Goal: Navigation & Orientation: Find specific page/section

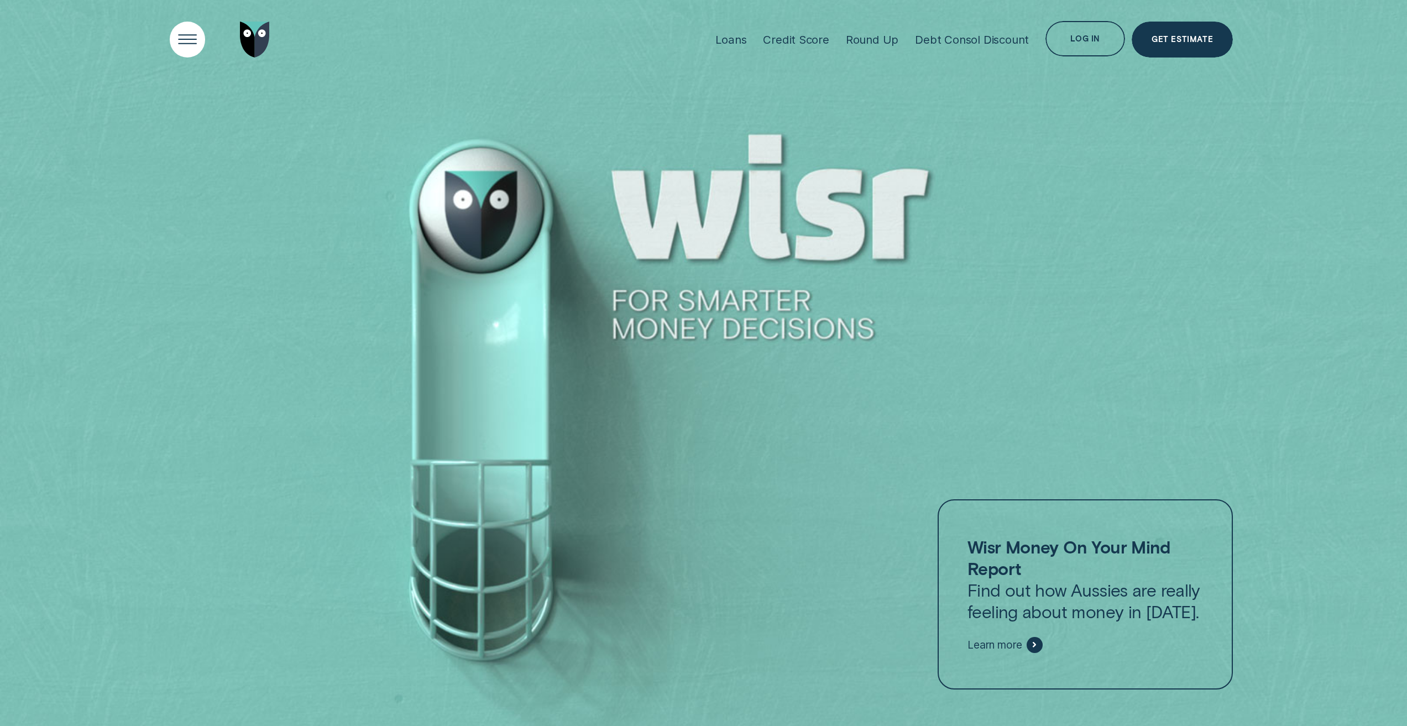
click at [178, 39] on div "Open Menu" at bounding box center [187, 39] width 51 height 51
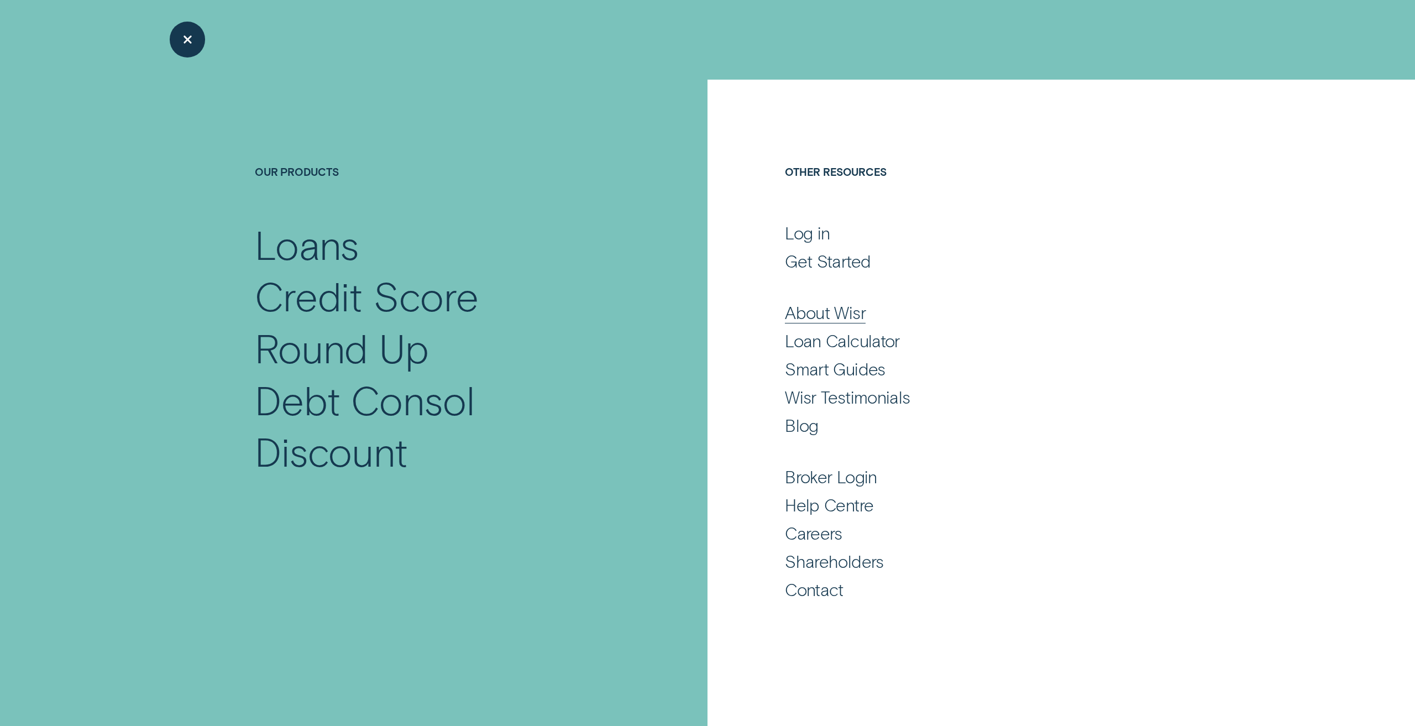
click at [838, 313] on div "About Wisr" at bounding box center [825, 312] width 81 height 22
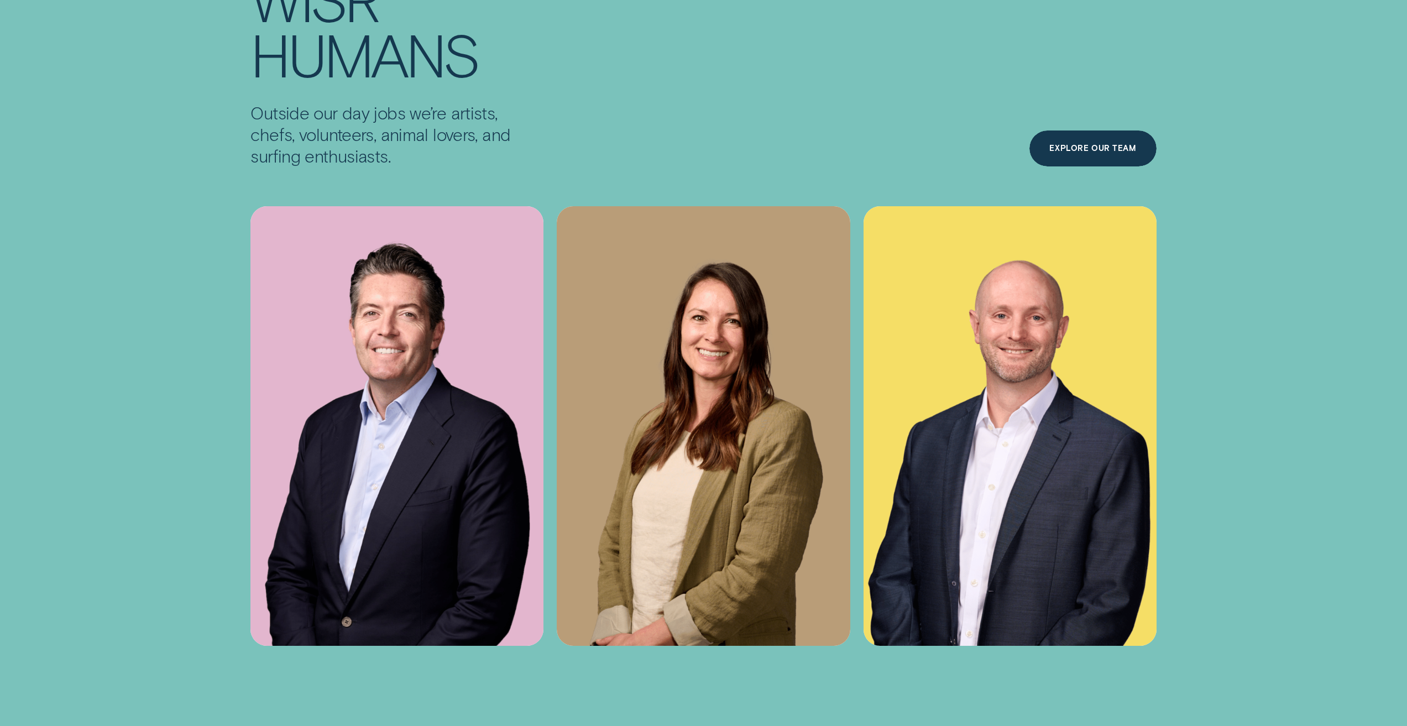
scroll to position [4699, 0]
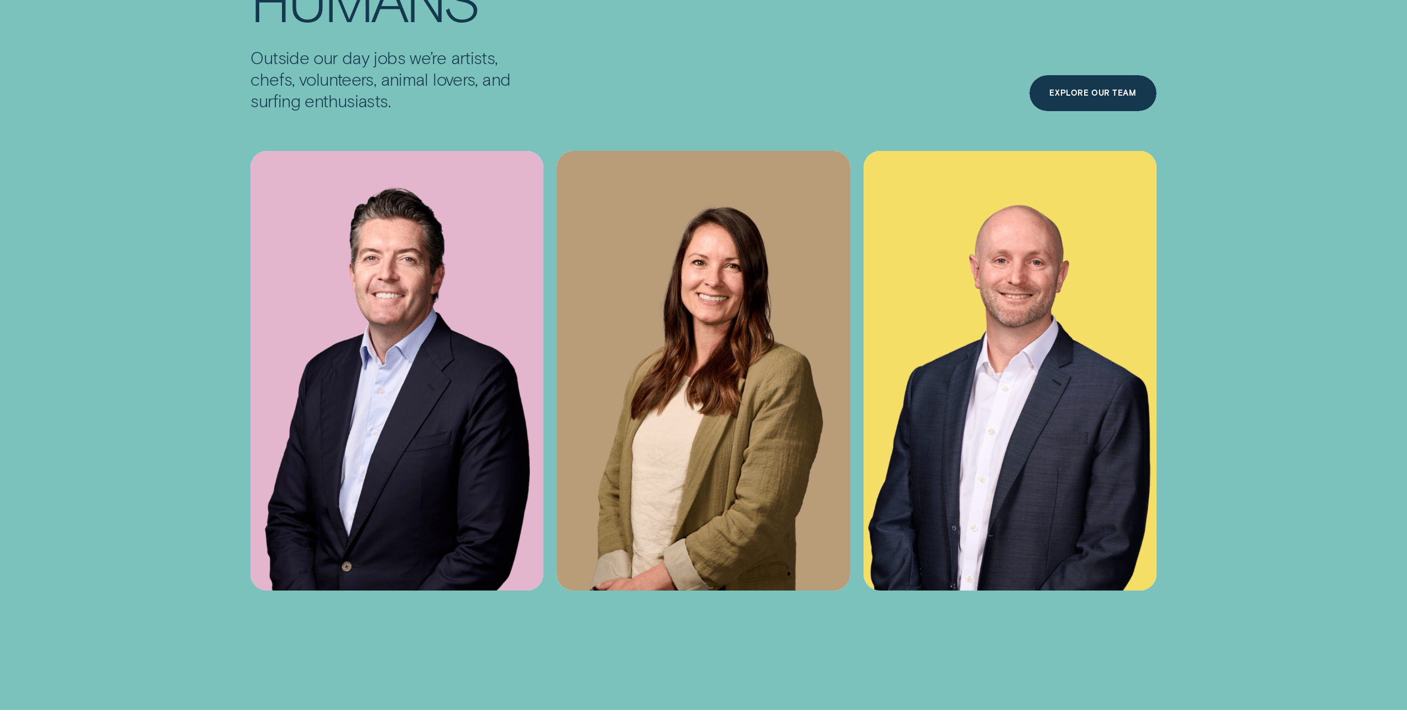
click at [434, 401] on img at bounding box center [396, 370] width 293 height 439
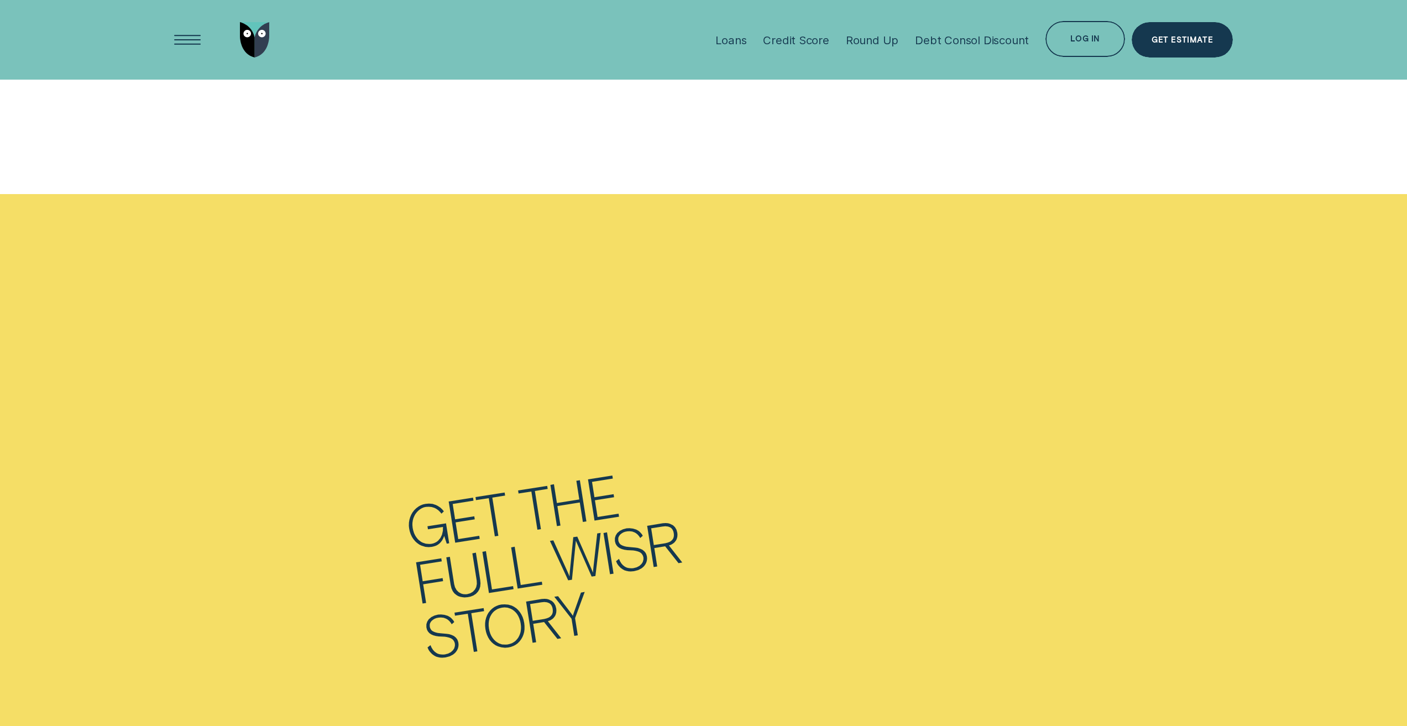
scroll to position [6846, 0]
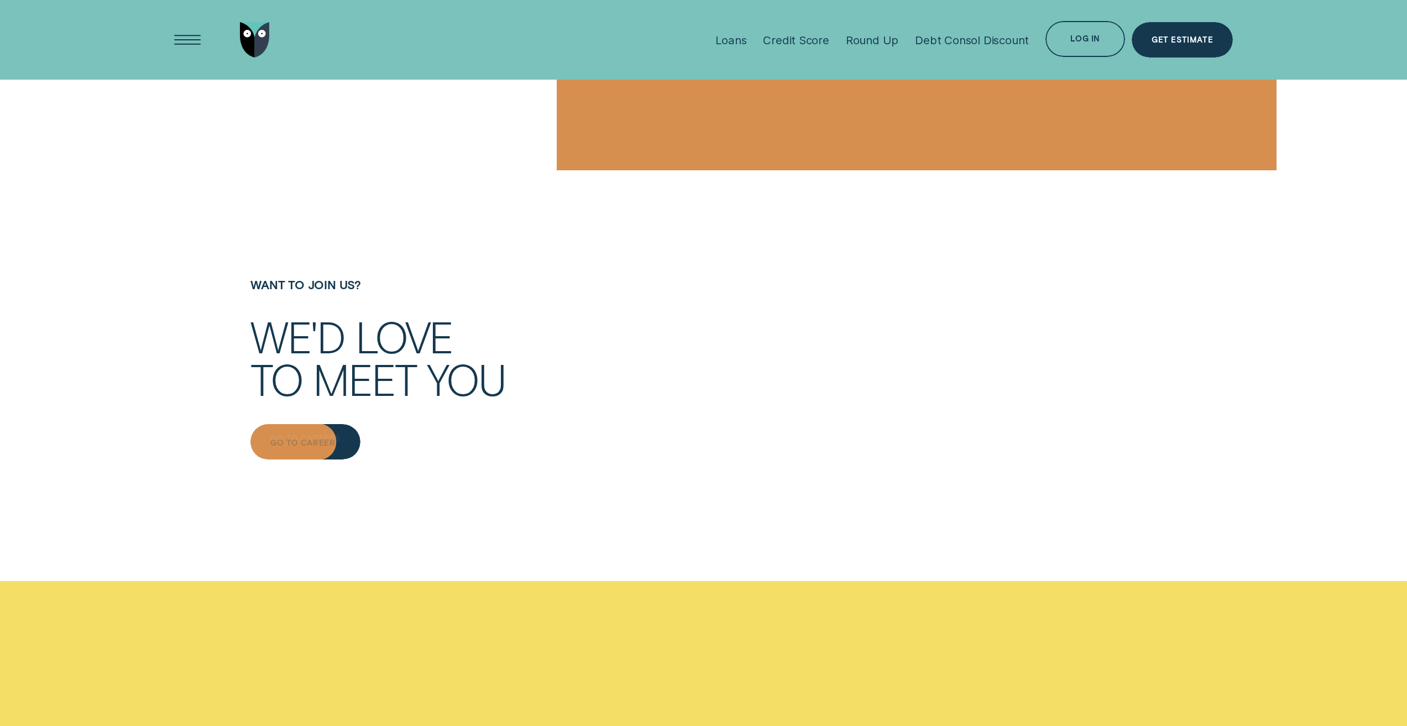
click at [296, 439] on div "Go to Careers" at bounding box center [305, 442] width 70 height 7
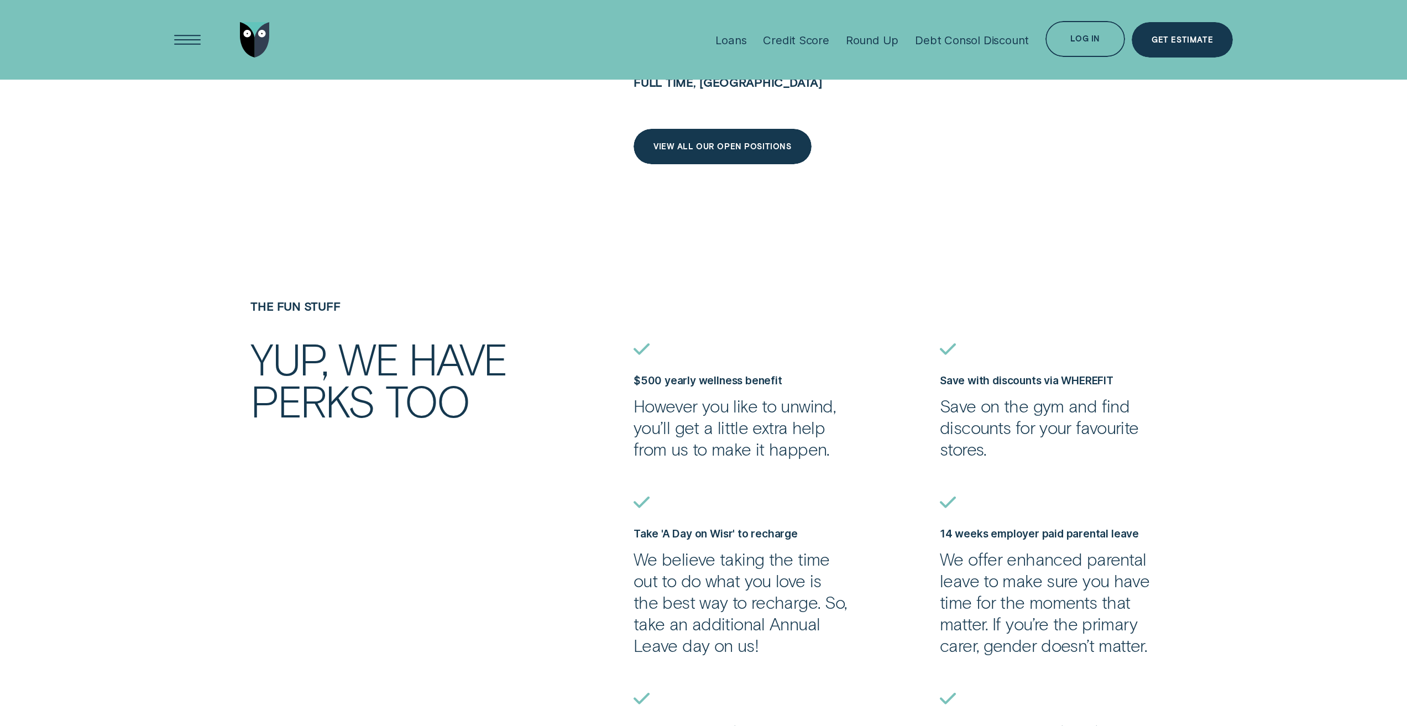
scroll to position [940, 0]
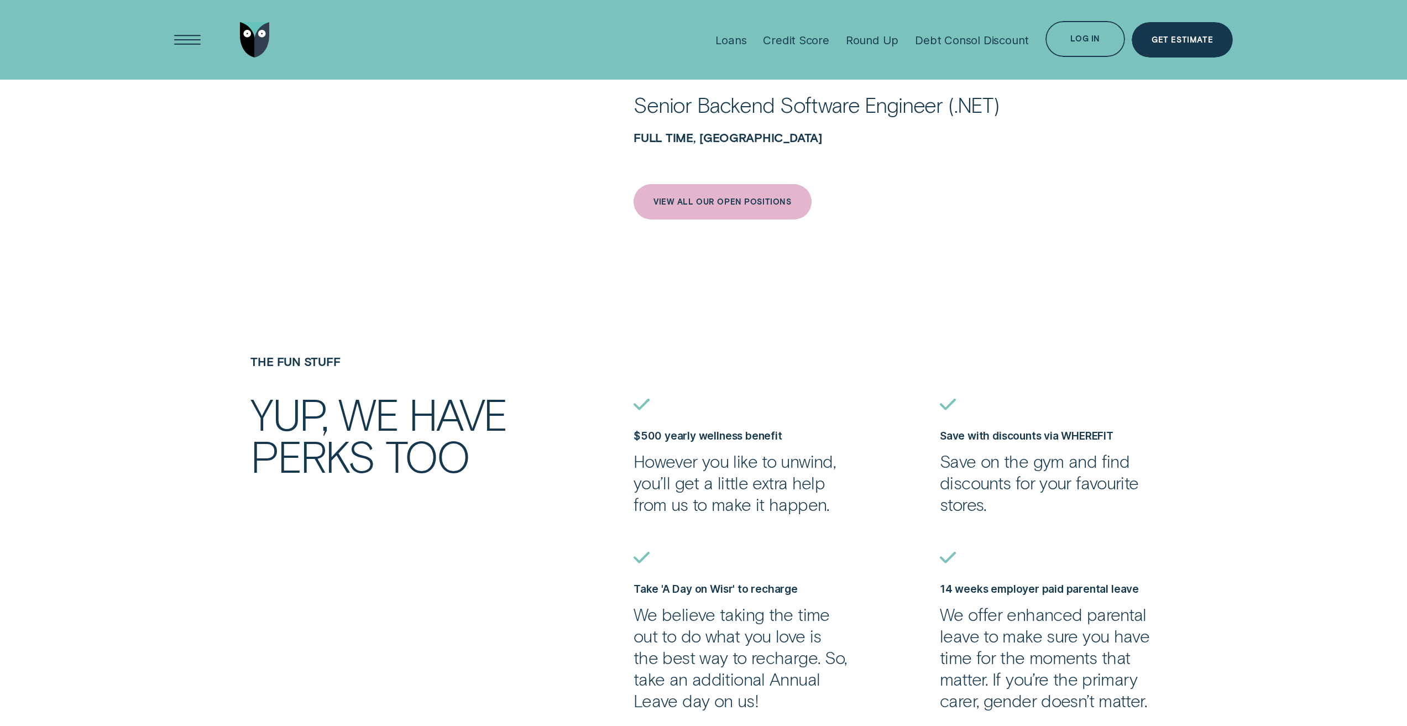
click at [746, 198] on div "View All Our Open Positions" at bounding box center [722, 201] width 138 height 7
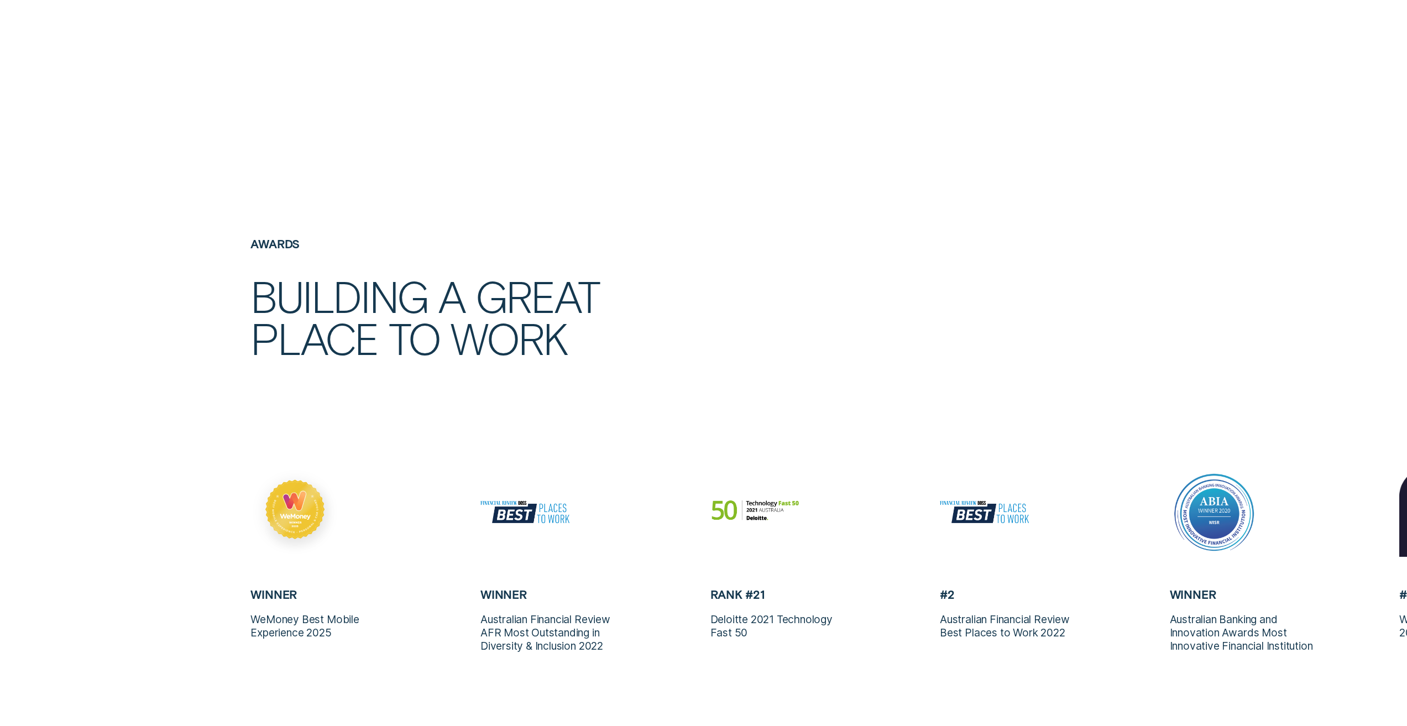
scroll to position [6192, 0]
